Goal: Use online tool/utility: Utilize a website feature to perform a specific function

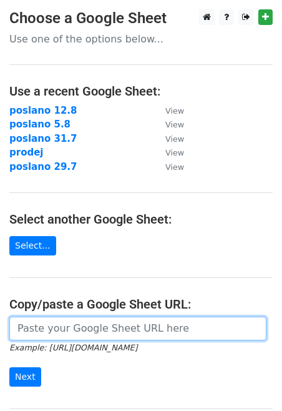
click at [56, 324] on input "url" at bounding box center [137, 329] width 257 height 24
paste input "[URL][DOMAIN_NAME]"
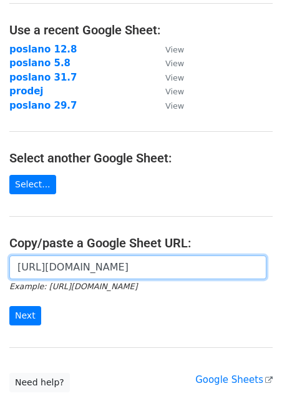
scroll to position [63, 0]
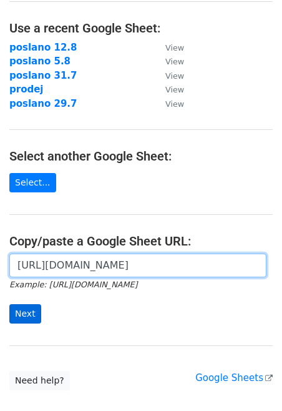
type input "[URL][DOMAIN_NAME]"
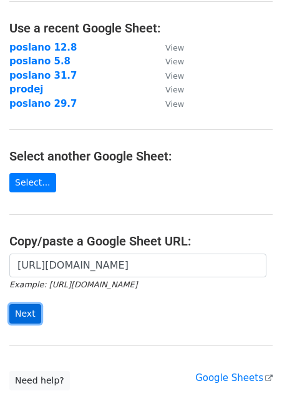
scroll to position [0, 0]
click at [23, 314] on input "Next" at bounding box center [25, 313] width 32 height 19
